Goal: Task Accomplishment & Management: Use online tool/utility

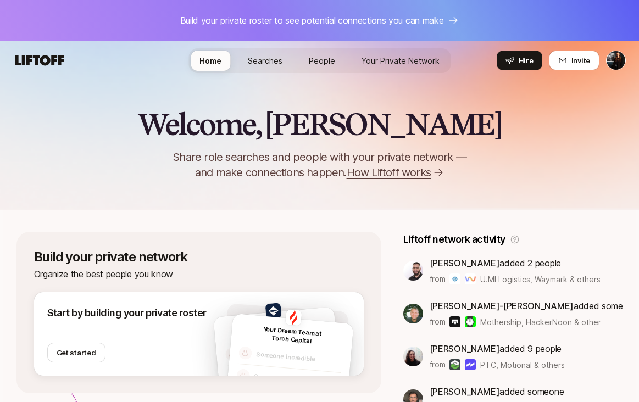
click at [269, 67] on link "Searches" at bounding box center [265, 61] width 52 height 20
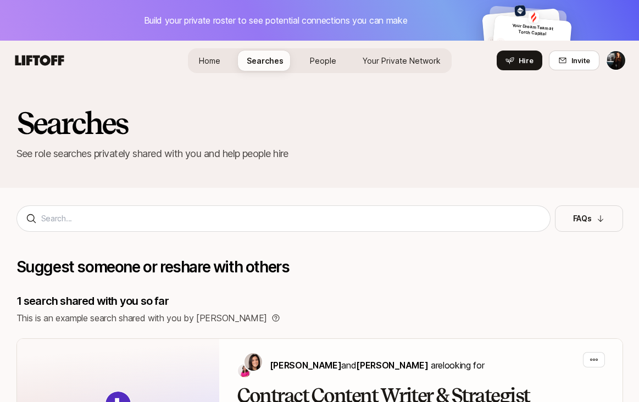
click at [220, 63] on span "Home" at bounding box center [209, 60] width 21 height 9
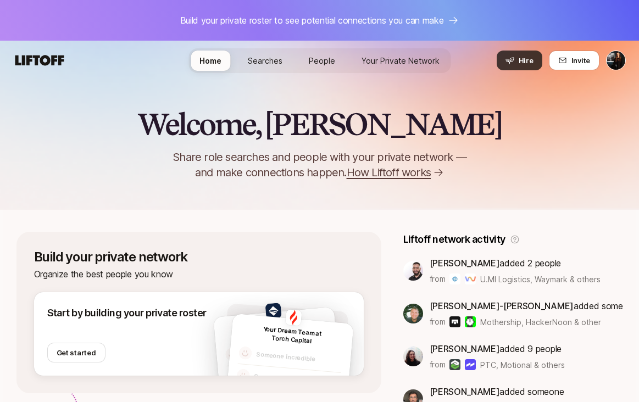
click at [521, 59] on span "Hire" at bounding box center [526, 60] width 15 height 11
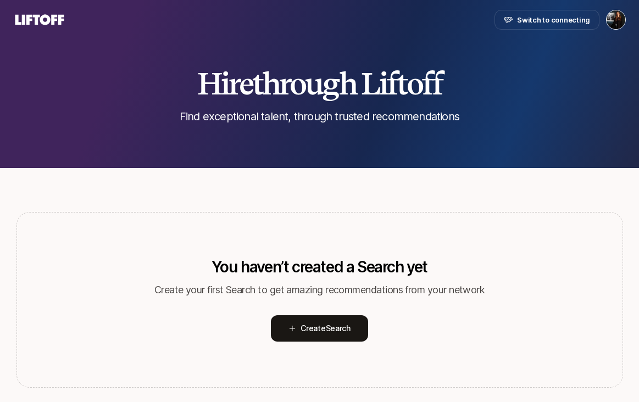
click at [617, 20] on html "Switch to connecting Home Searches People Your Private Network Your Network Hir…" at bounding box center [319, 201] width 639 height 402
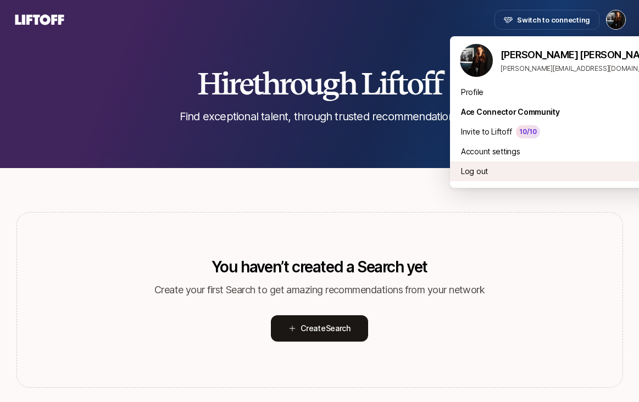
click at [480, 170] on div "Log out" at bounding box center [560, 172] width 220 height 20
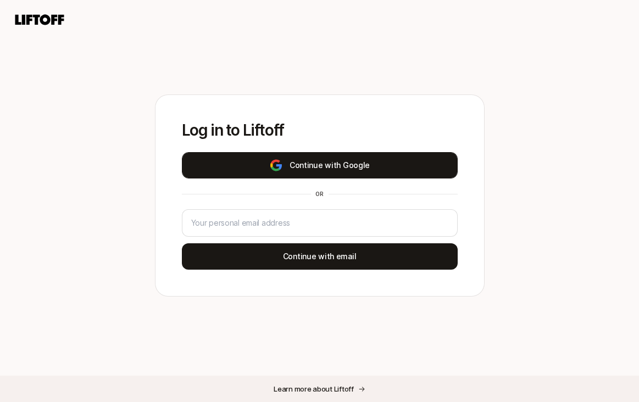
click at [369, 174] on button "Continue with Google" at bounding box center [320, 165] width 276 height 26
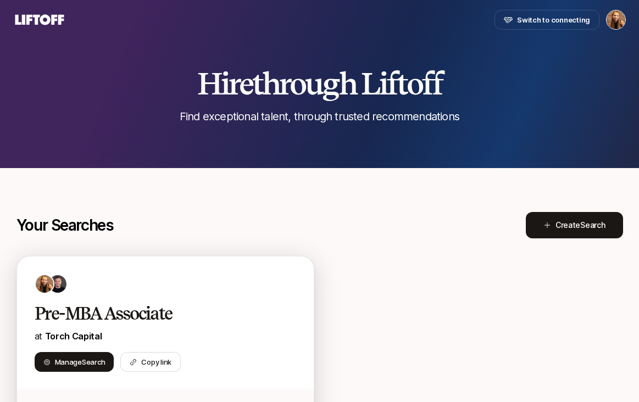
click at [136, 298] on div "Pre-MBA Associate at [GEOGRAPHIC_DATA] Search Copy link" at bounding box center [165, 323] width 297 height 133
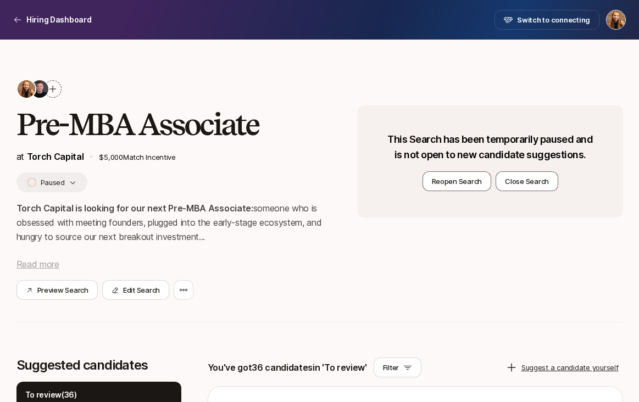
click at [52, 264] on span "Read more" at bounding box center [37, 264] width 43 height 11
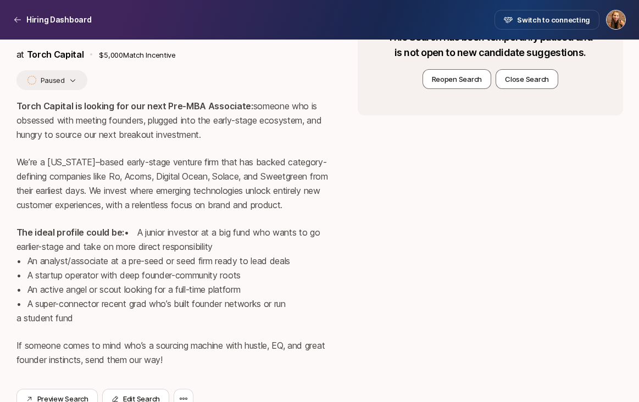
scroll to position [101, 0]
